Goal: Task Accomplishment & Management: Manage account settings

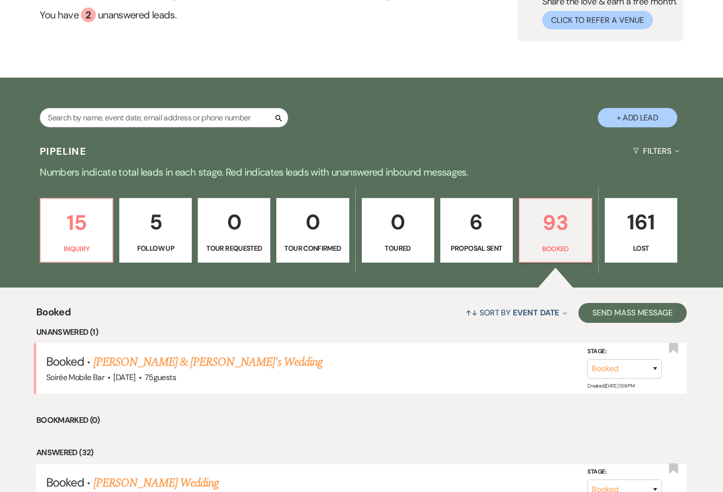
scroll to position [48, 0]
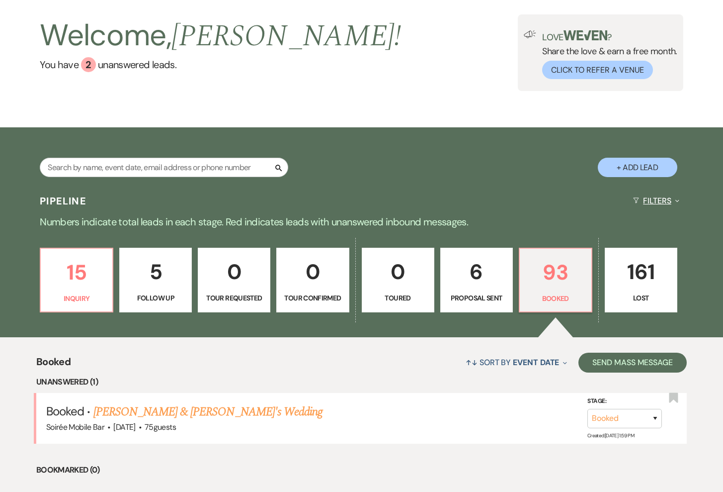
click at [651, 198] on button "Filters Expand" at bounding box center [656, 200] width 54 height 26
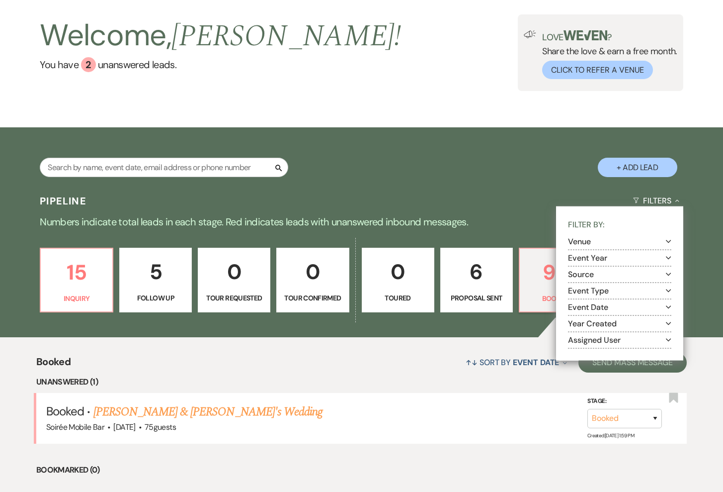
click at [599, 243] on button "Venue Expand" at bounding box center [619, 242] width 103 height 8
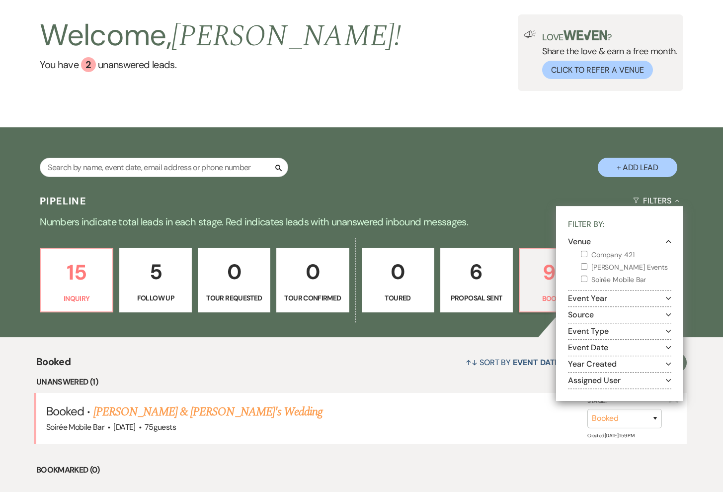
click at [598, 277] on label "Soirée Mobile Bar" at bounding box center [626, 279] width 90 height 12
click at [588, 277] on input "Soirée Mobile Bar" at bounding box center [584, 278] width 6 height 6
checkbox input "true"
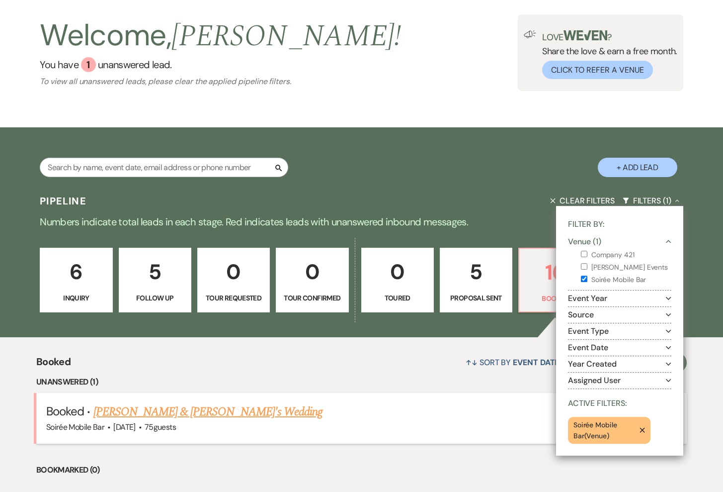
click at [469, 410] on h5 "Booked · [PERSON_NAME] & [PERSON_NAME]'s Wedding" at bounding box center [361, 412] width 631 height 18
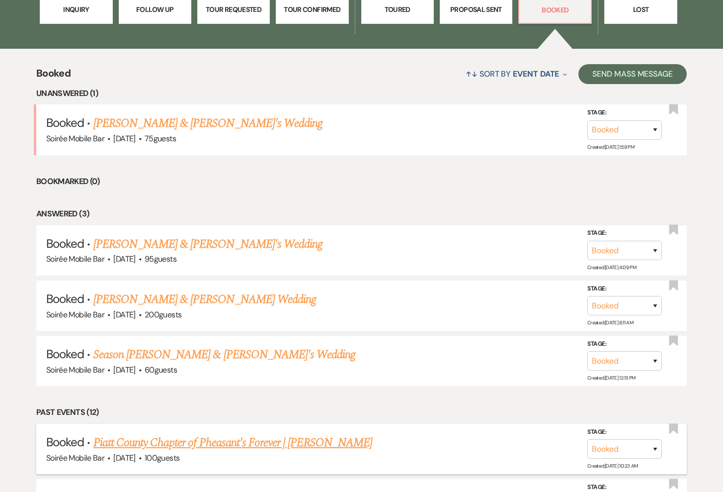
scroll to position [373, 0]
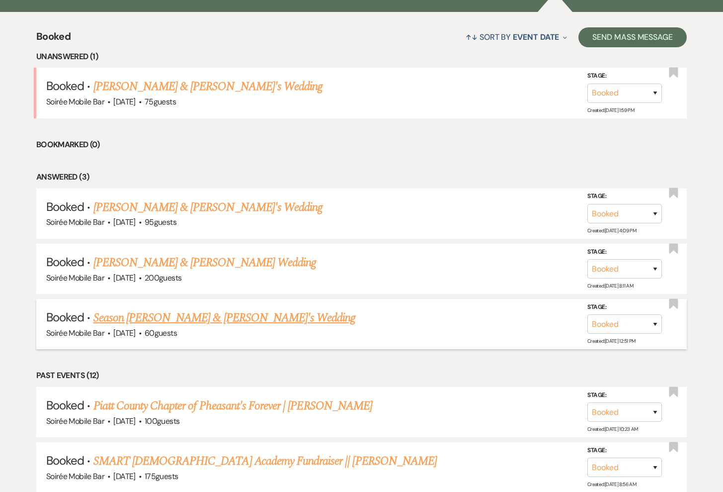
click at [188, 316] on link "Season [PERSON_NAME] & [PERSON_NAME]'s Wedding" at bounding box center [224, 318] width 262 height 18
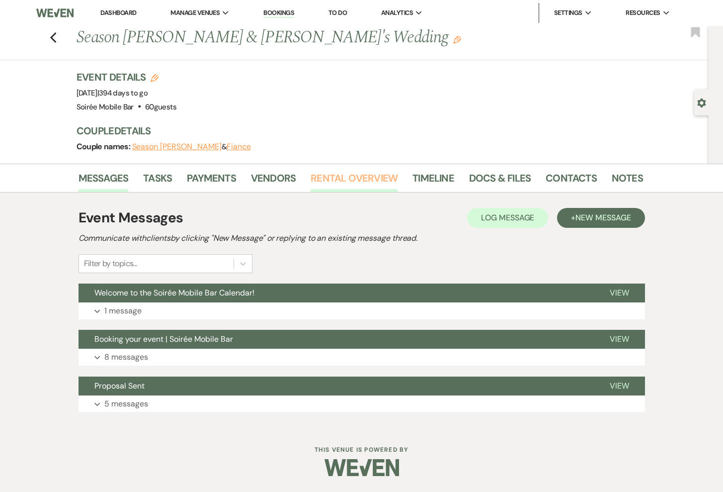
click at [336, 181] on link "Rental Overview" at bounding box center [354, 181] width 87 height 22
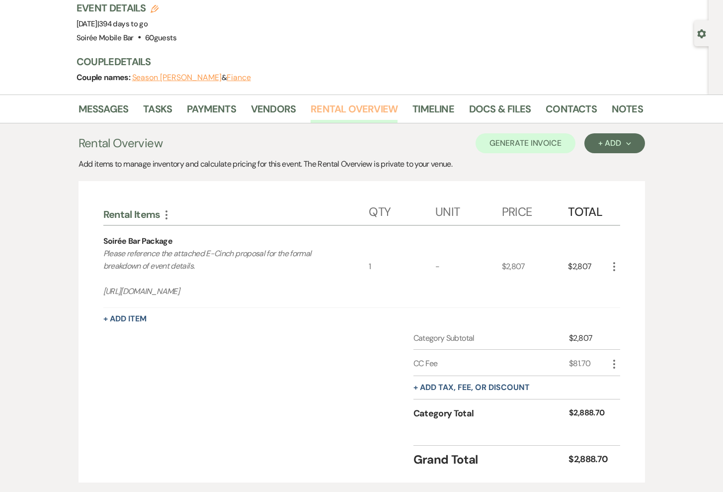
scroll to position [70, 0]
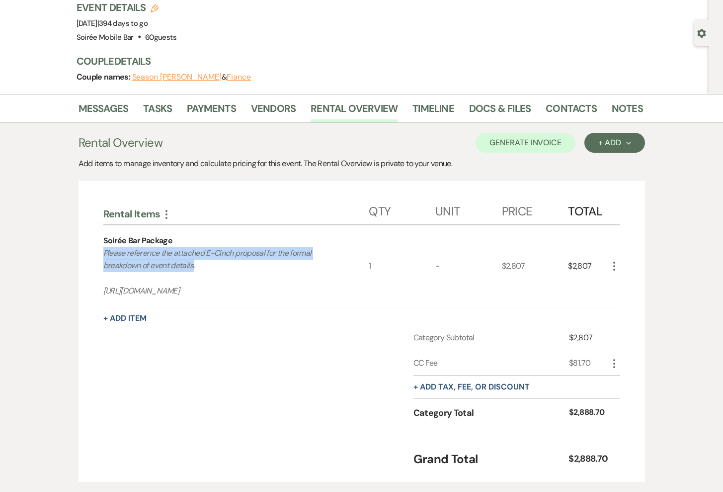
drag, startPoint x: 200, startPoint y: 268, endPoint x: 98, endPoint y: 255, distance: 103.1
click at [97, 255] on div "Rental Items More Qty Unit Price Total Soirée Bar Package Please reference the …" at bounding box center [362, 330] width 567 height 301
copy p "Please reference the attached E-Cinch proposal for the formal breakdown of even…"
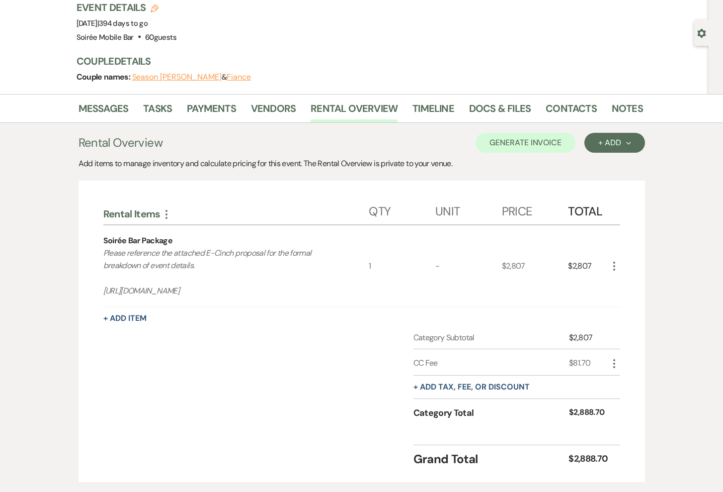
click at [150, 263] on p "Please reference the attached E-Cinch proposal for the formal breakdown of even…" at bounding box center [222, 272] width 239 height 51
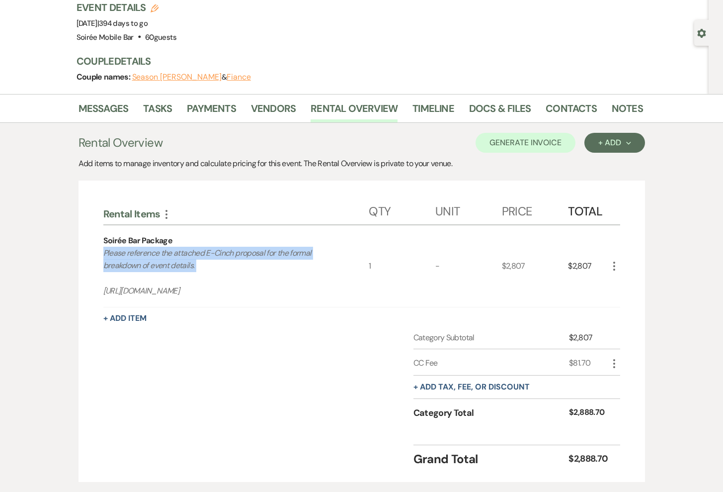
click at [150, 263] on p "Please reference the attached E-Cinch proposal for the formal breakdown of even…" at bounding box center [222, 272] width 239 height 51
copy p "Please reference the attached E-Cinch proposal for the formal breakdown of even…"
